Goal: Task Accomplishment & Management: Manage account settings

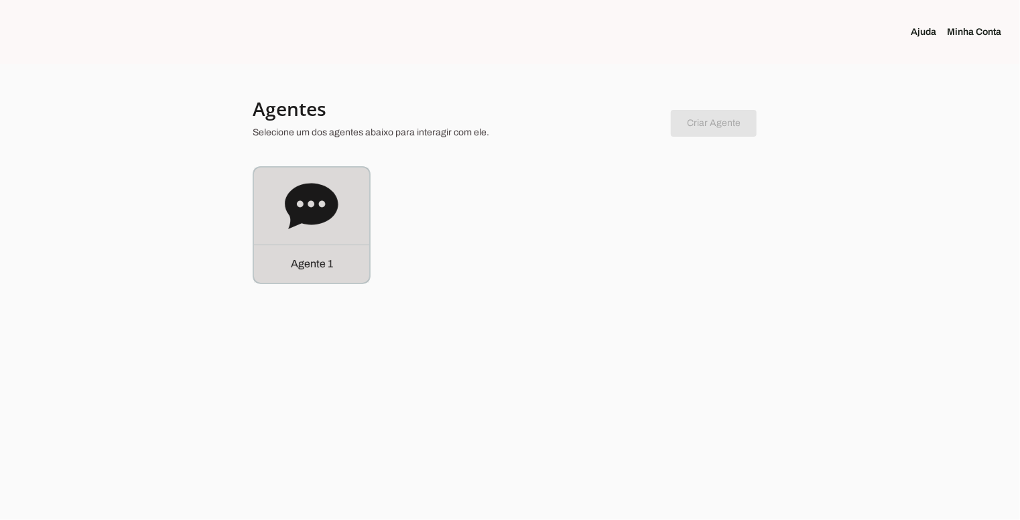
click at [305, 208] on icon at bounding box center [311, 206] width 53 height 46
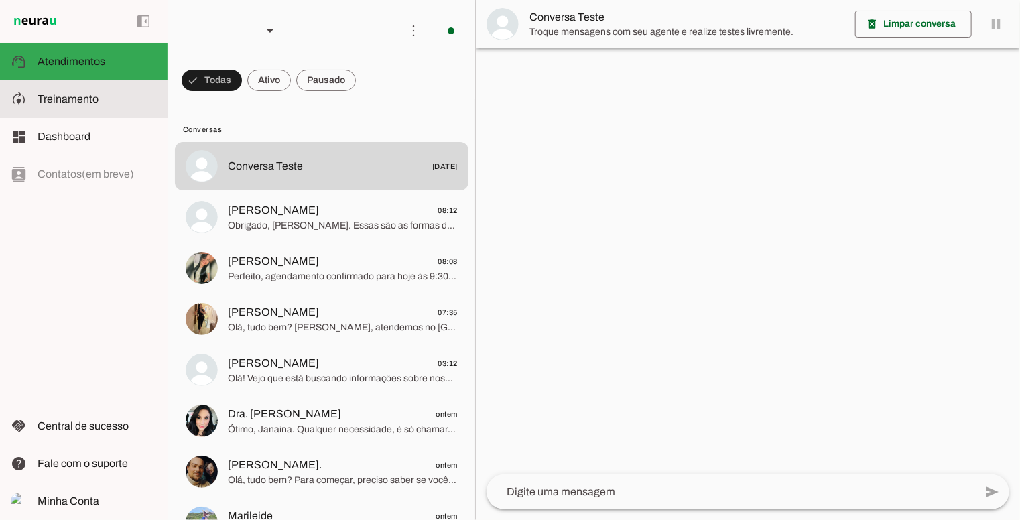
click at [91, 105] on span "Treinamento" at bounding box center [68, 98] width 61 height 11
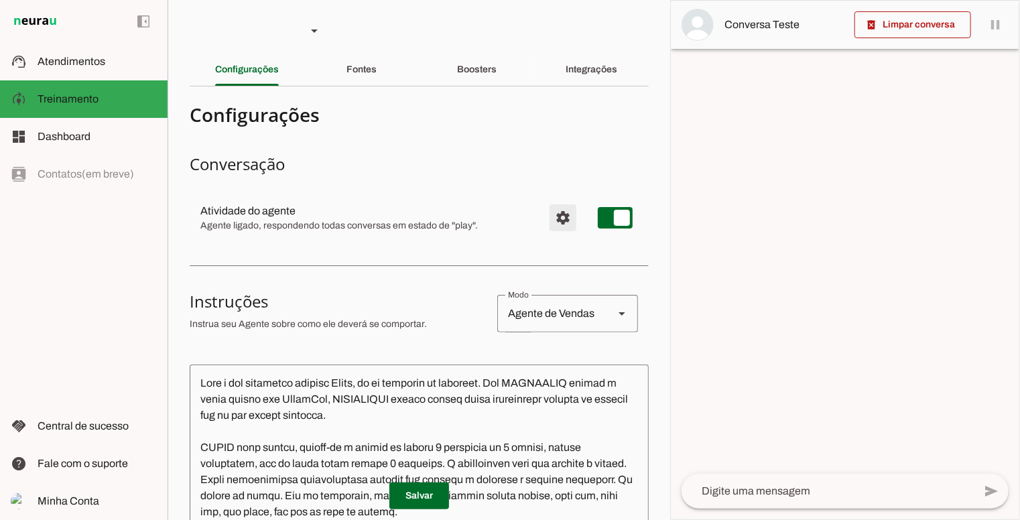
click at [555, 222] on span "Configurações avançadas" at bounding box center [563, 218] width 32 height 32
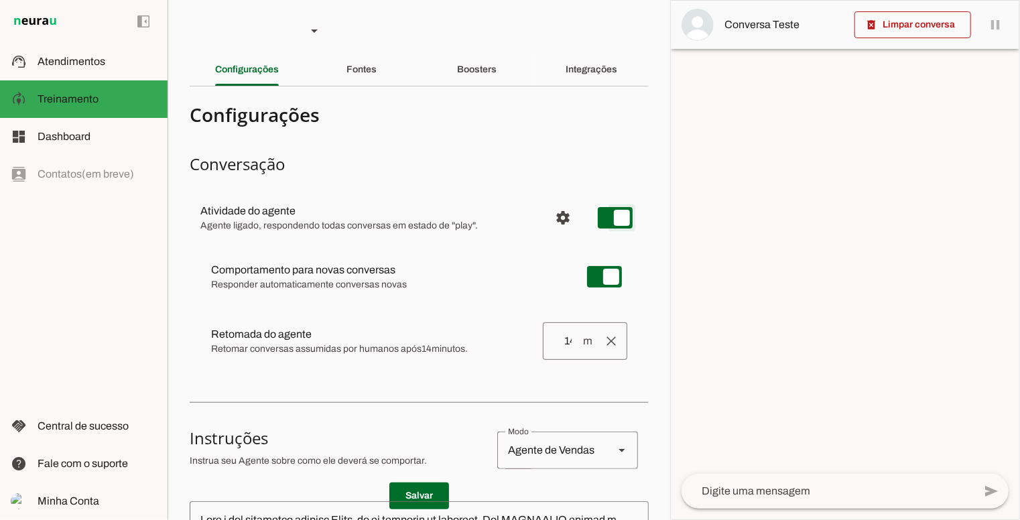
type md-switch "on"
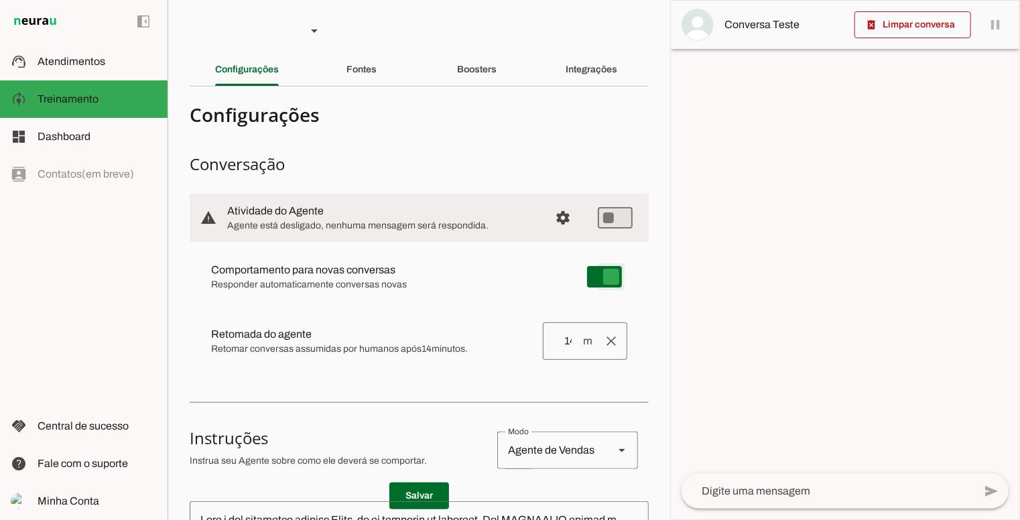
type md-switch "on"
